Goal: Information Seeking & Learning: Learn about a topic

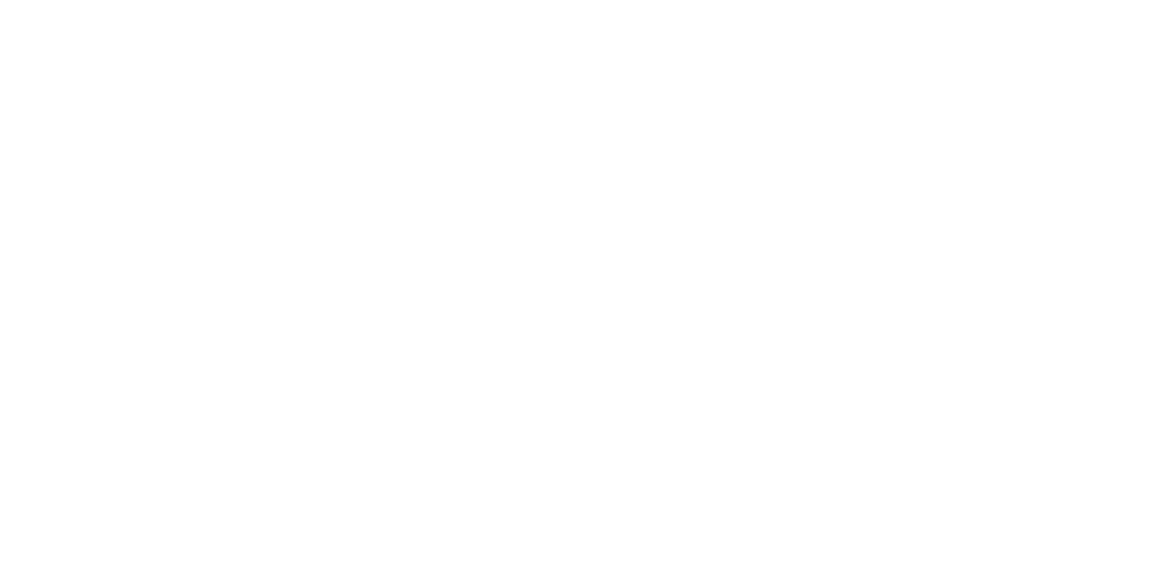
select select "*"
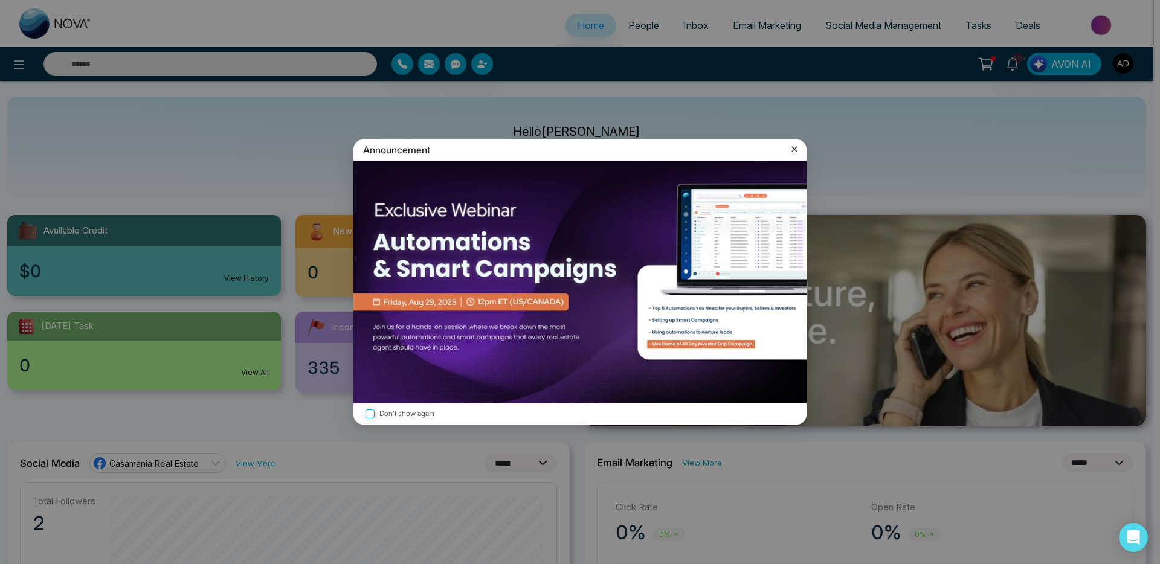
click at [799, 145] on icon at bounding box center [795, 149] width 12 height 12
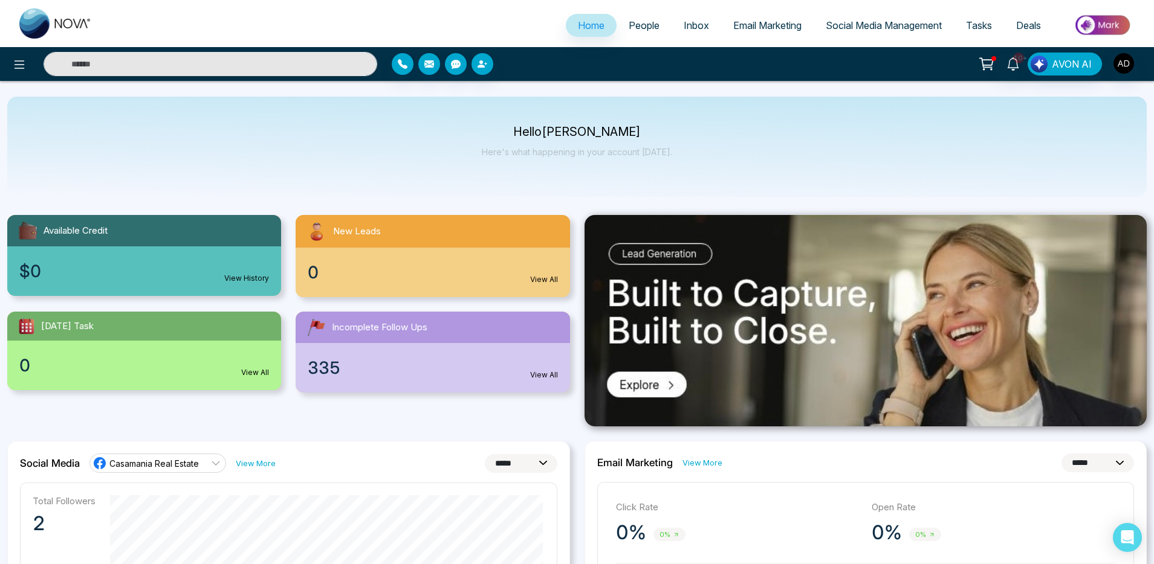
click at [1093, 25] on img at bounding box center [1103, 24] width 88 height 27
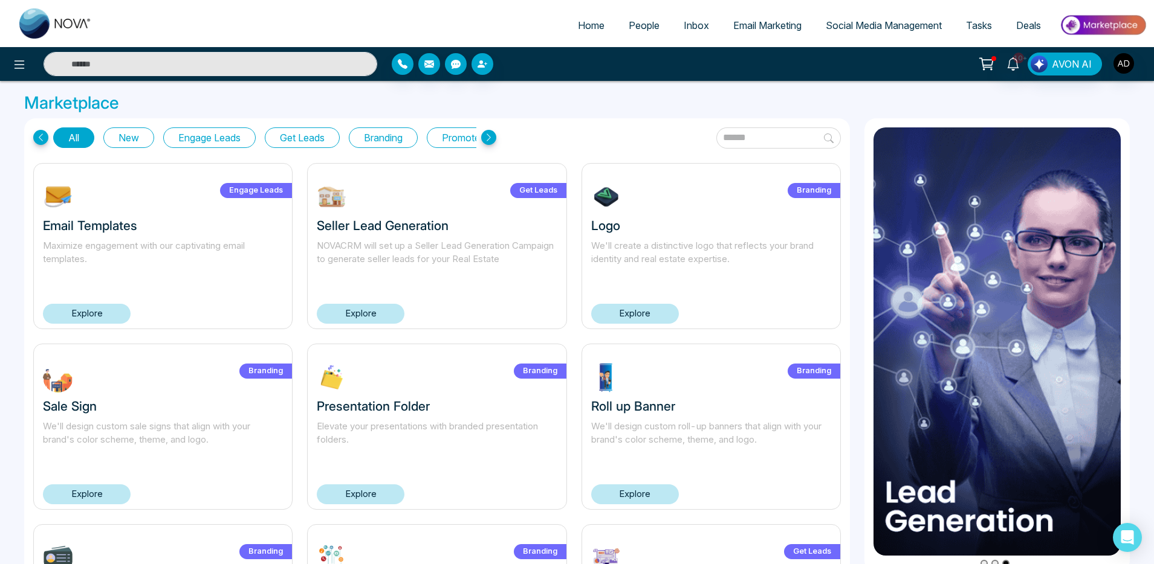
click at [355, 310] on link "Explore" at bounding box center [361, 314] width 88 height 20
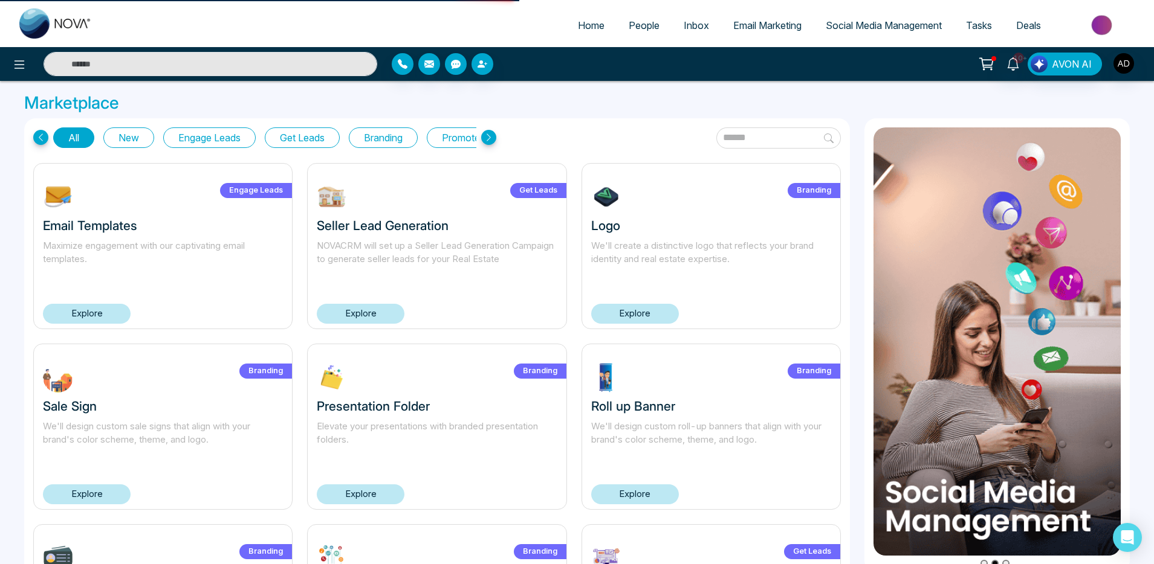
click at [376, 310] on link "Explore" at bounding box center [361, 314] width 88 height 20
click at [74, 311] on link "Explore" at bounding box center [87, 314] width 88 height 20
click at [110, 322] on link "Explore" at bounding box center [87, 314] width 88 height 20
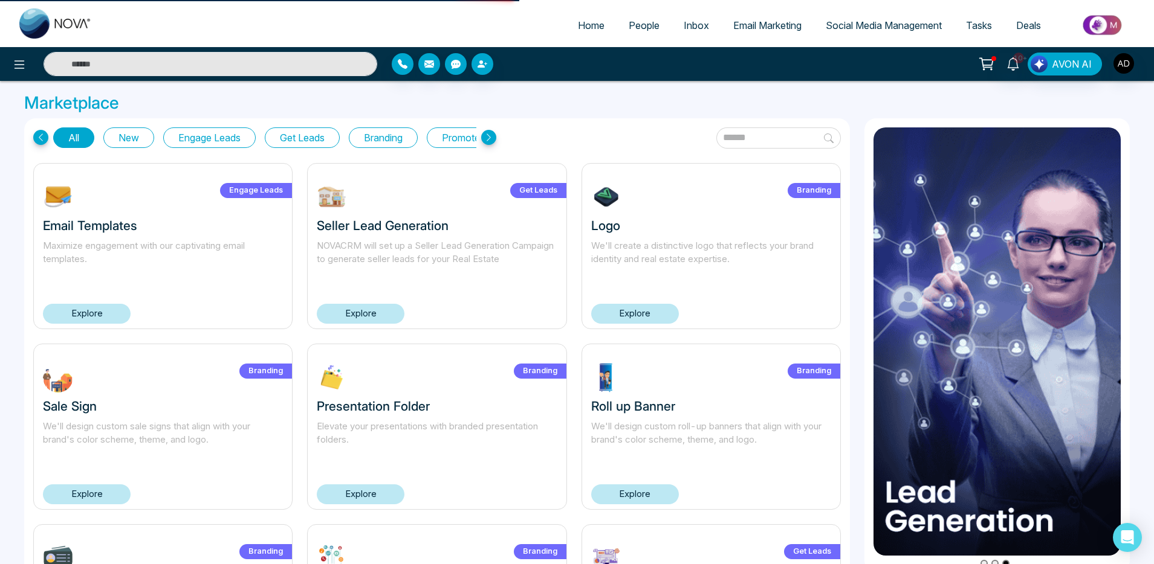
click at [371, 319] on link "Explore" at bounding box center [361, 314] width 88 height 20
